Goal: Information Seeking & Learning: Learn about a topic

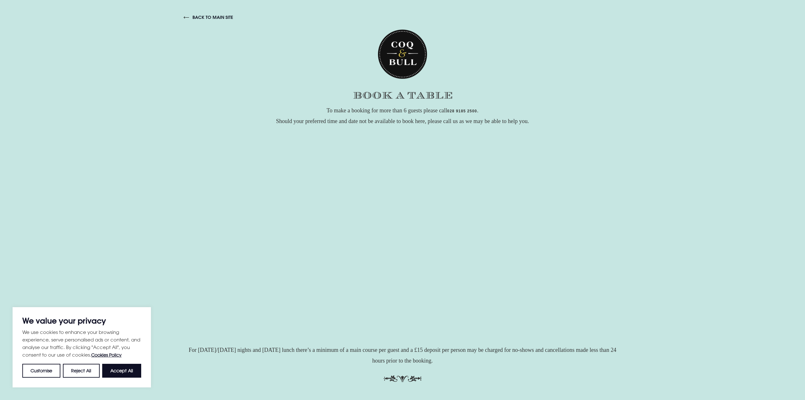
click at [200, 17] on link "back to main site" at bounding box center [208, 17] width 49 height 6
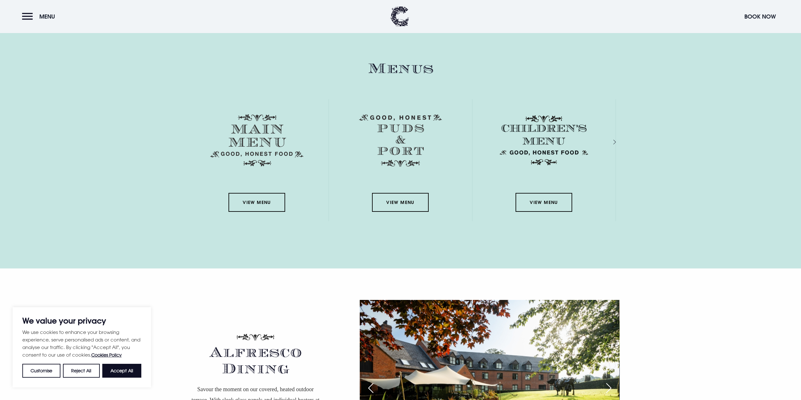
scroll to position [912, 0]
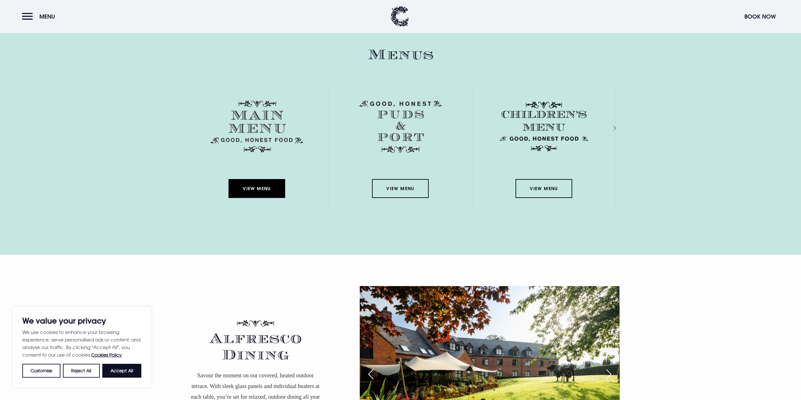
click at [257, 193] on link "View Menu" at bounding box center [256, 188] width 57 height 19
click at [405, 187] on link "View Menu" at bounding box center [400, 188] width 57 height 19
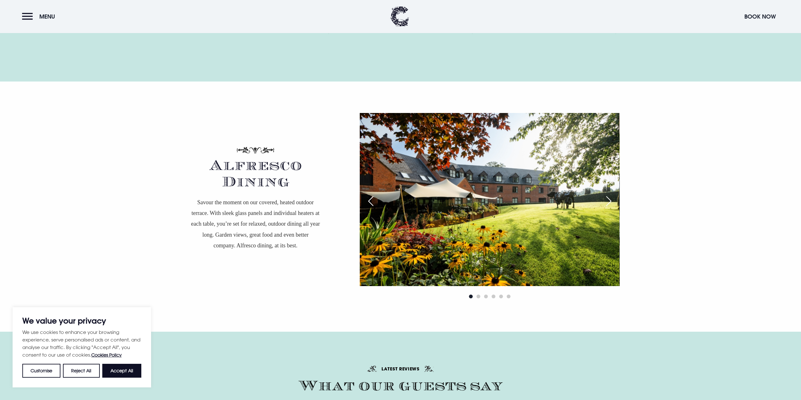
scroll to position [1101, 0]
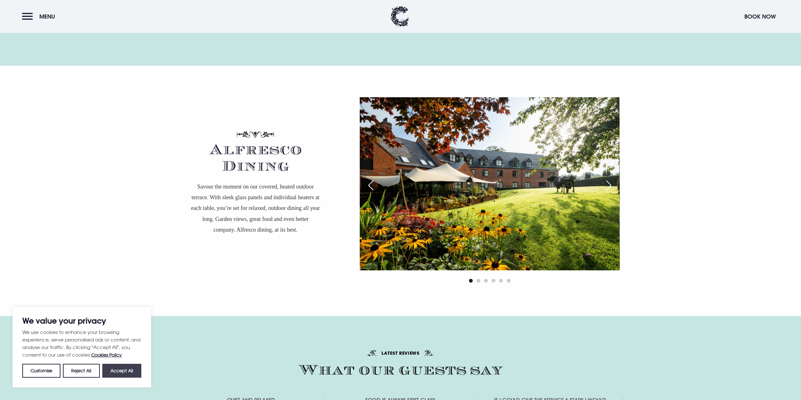
click at [130, 367] on button "Accept All" at bounding box center [121, 371] width 39 height 14
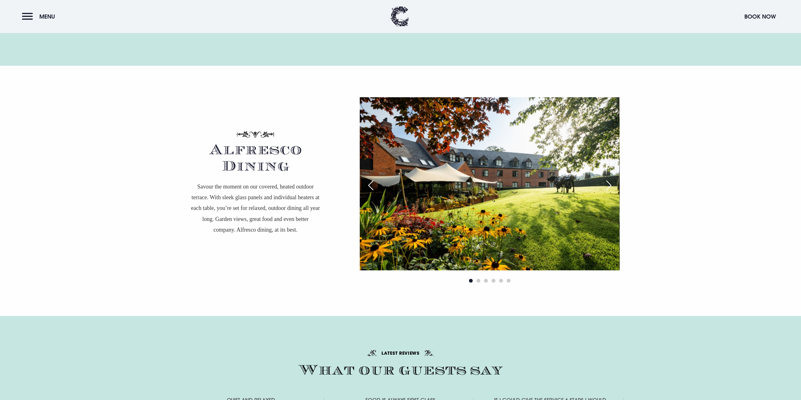
checkbox input "true"
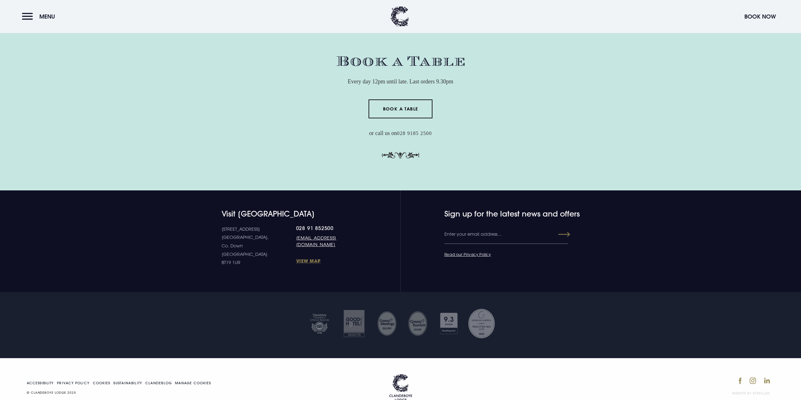
scroll to position [1924, 0]
